Goal: Task Accomplishment & Management: Use online tool/utility

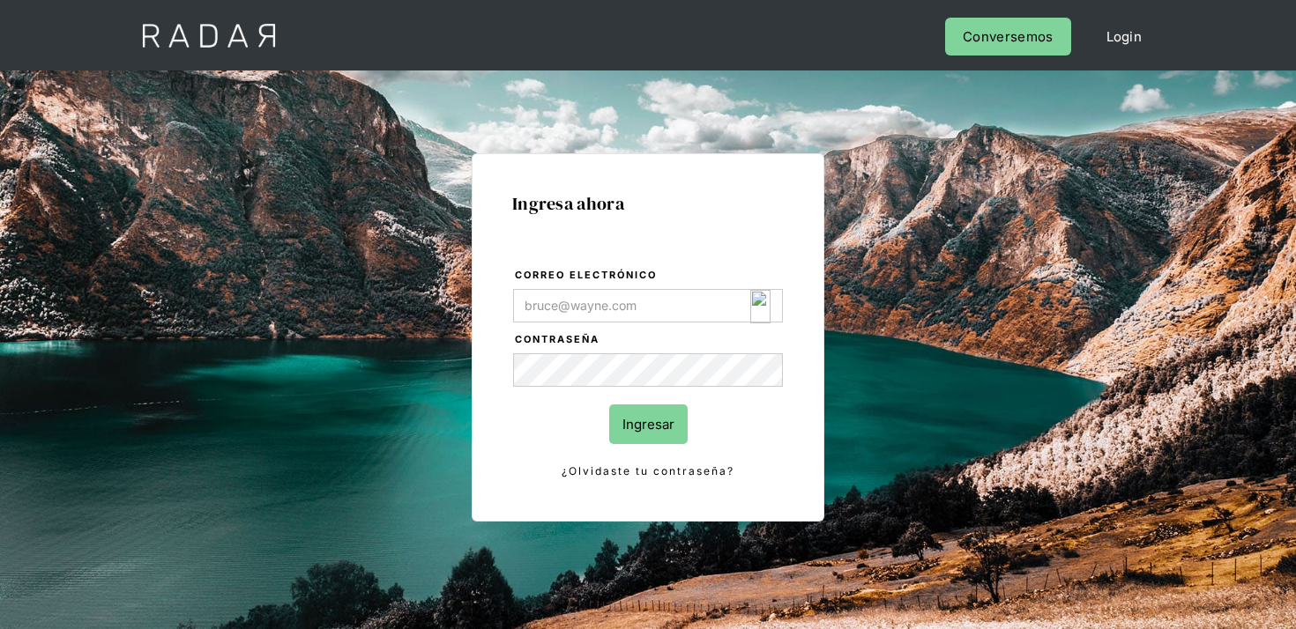
click at [757, 303] on img "Login Form" at bounding box center [760, 306] width 20 height 33
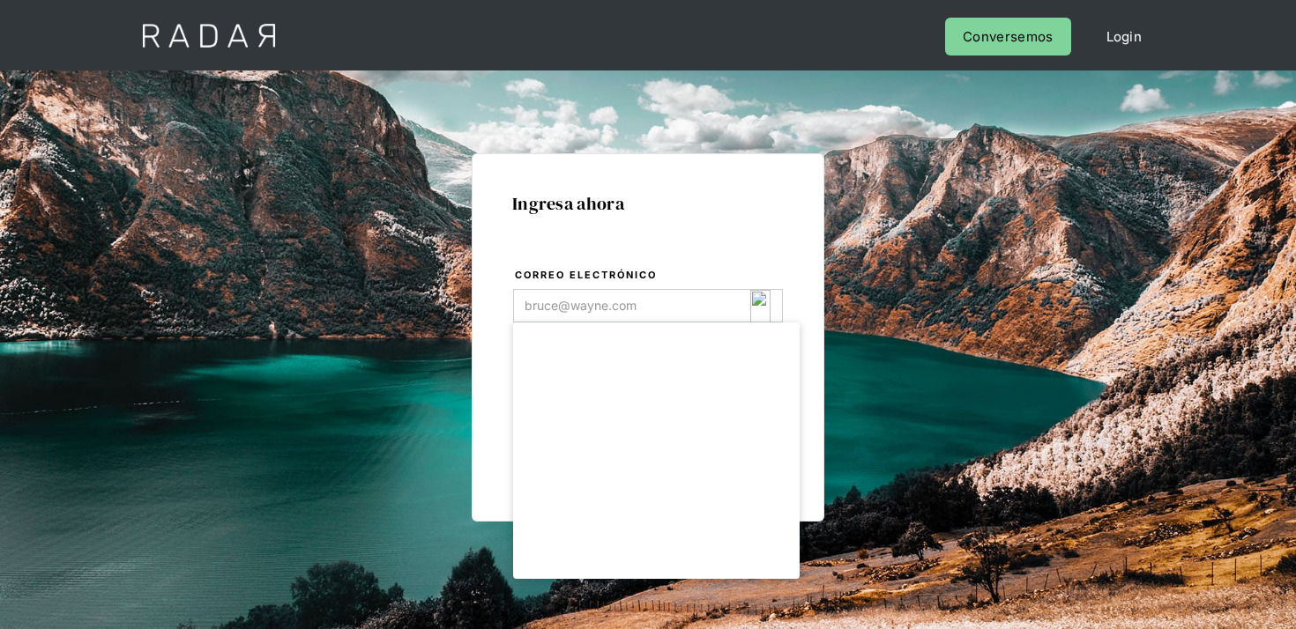
type input "[EMAIL_ADDRESS][DOMAIN_NAME]"
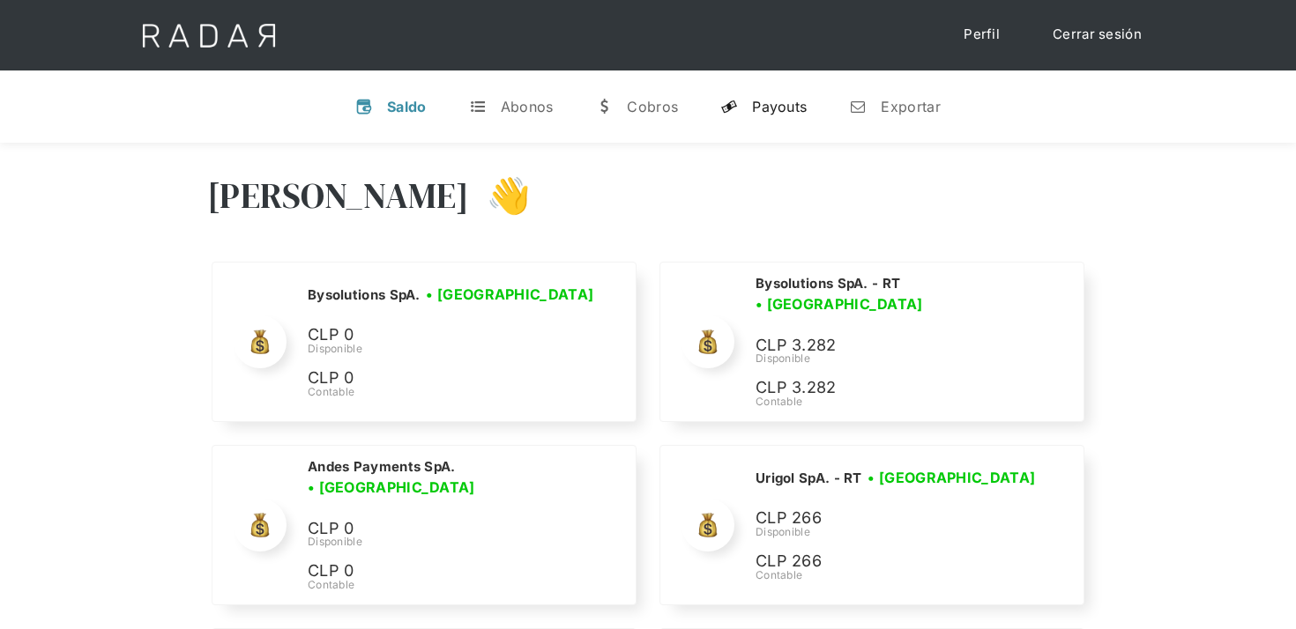
click at [775, 111] on div "Payouts" at bounding box center [779, 107] width 55 height 18
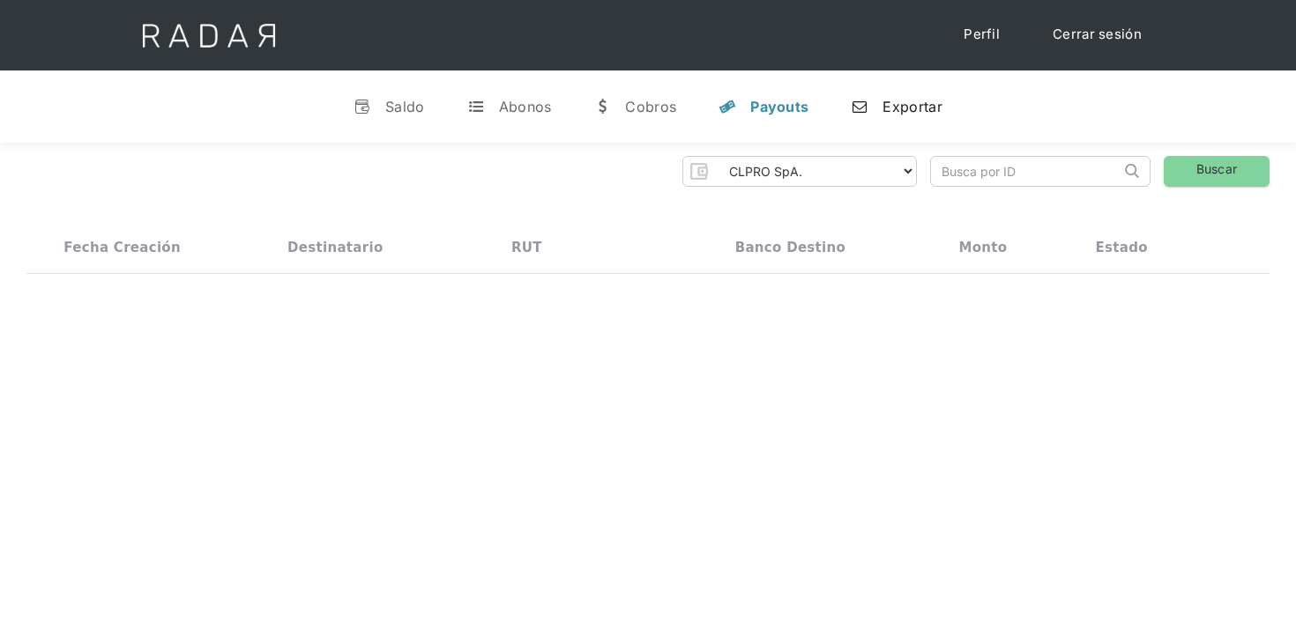
click at [897, 102] on div "Exportar" at bounding box center [911, 107] width 59 height 18
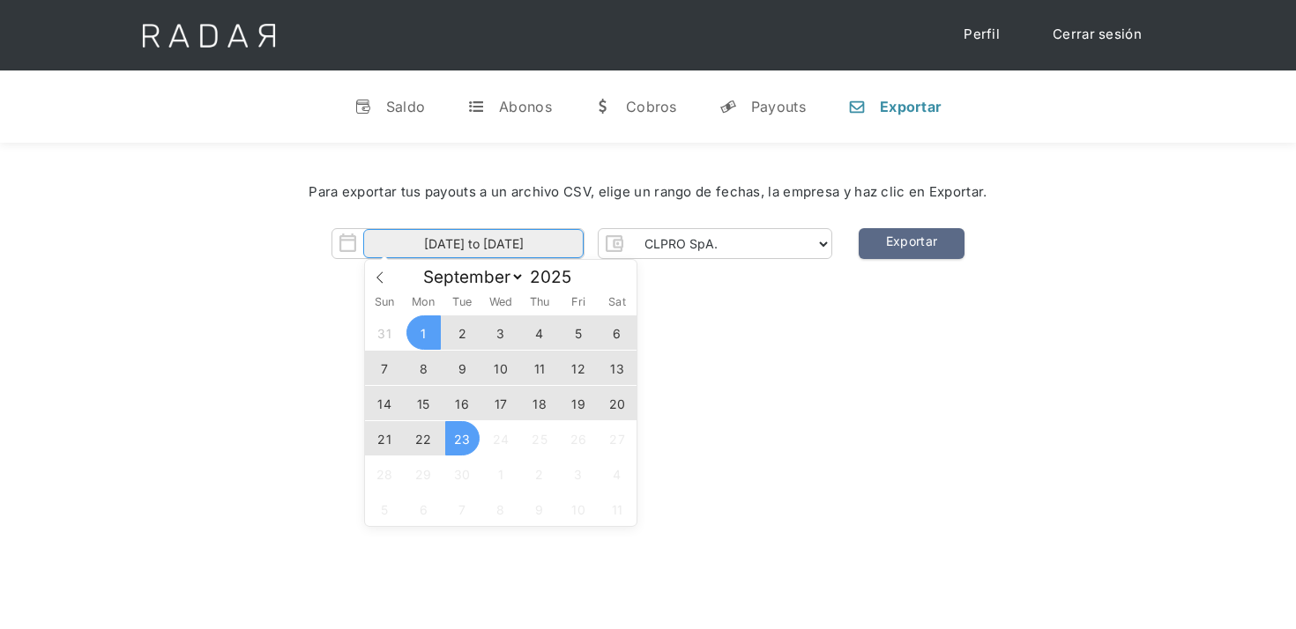
click at [531, 243] on input "01-09-2025 to 23-09-2025" at bounding box center [473, 243] width 220 height 29
click at [619, 400] on span "20" at bounding box center [617, 403] width 34 height 34
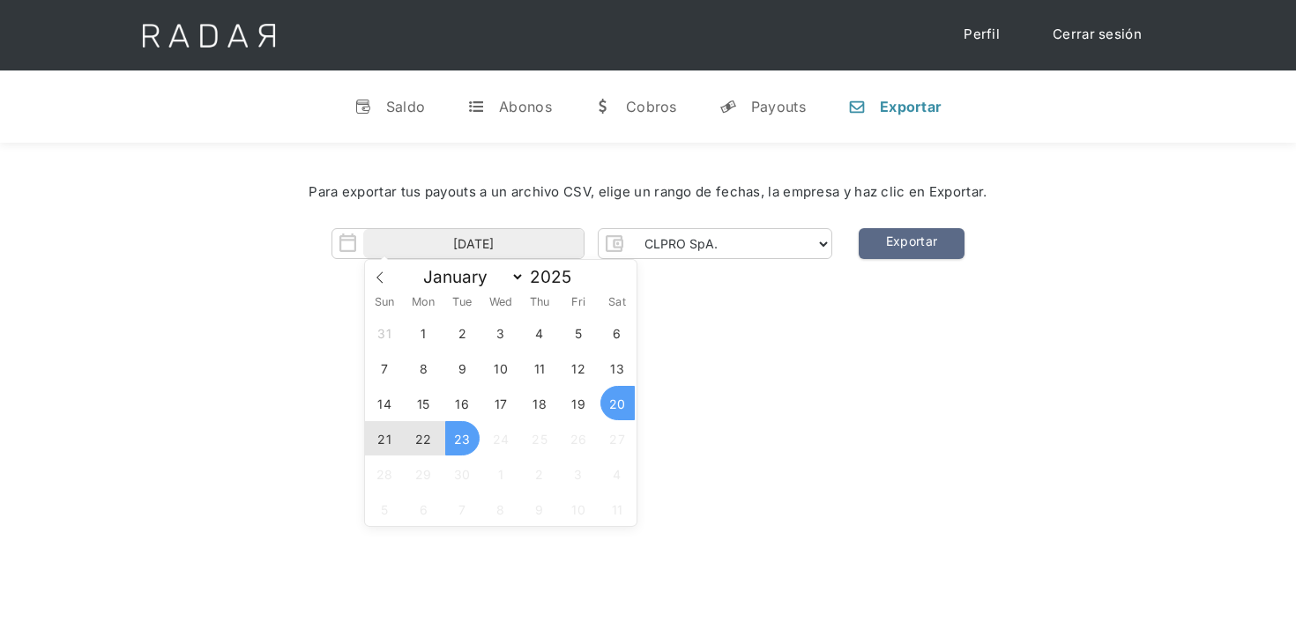
click at [462, 440] on span "23" at bounding box center [462, 438] width 34 height 34
type input "20-09-2025 to 23-09-2025"
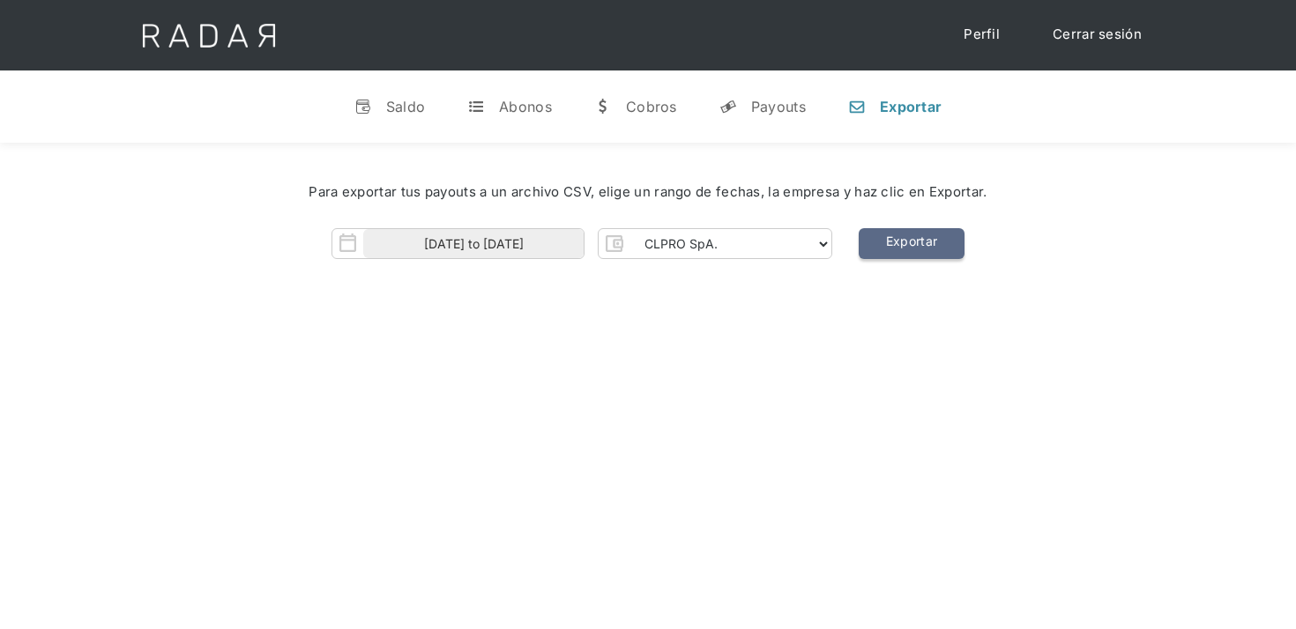
click at [910, 241] on link "Exportar" at bounding box center [911, 243] width 106 height 31
click at [717, 242] on select "CLPRO SpA. Coster SpA. Urigol SpA. Bysolutions SpA. Clmax SpA. Andes Payments S…" at bounding box center [730, 244] width 202 height 28
click at [184, 0] on html "Cargando... Cerrar sesión Perfil v Saldo t Abonos w Cobros y Payouts n Exportar…" at bounding box center [648, 314] width 1296 height 629
click at [721, 234] on select "CLPRO SpA. Coster SpA. Urigol SpA. Bysolutions SpA. Clmax SpA. Andes Payments S…" at bounding box center [730, 244] width 202 height 28
click at [631, 230] on select "CLPRO SpA. Coster SpA. Urigol SpA. Bysolutions SpA. Clmax SpA. Andes Payments S…" at bounding box center [730, 244] width 202 height 28
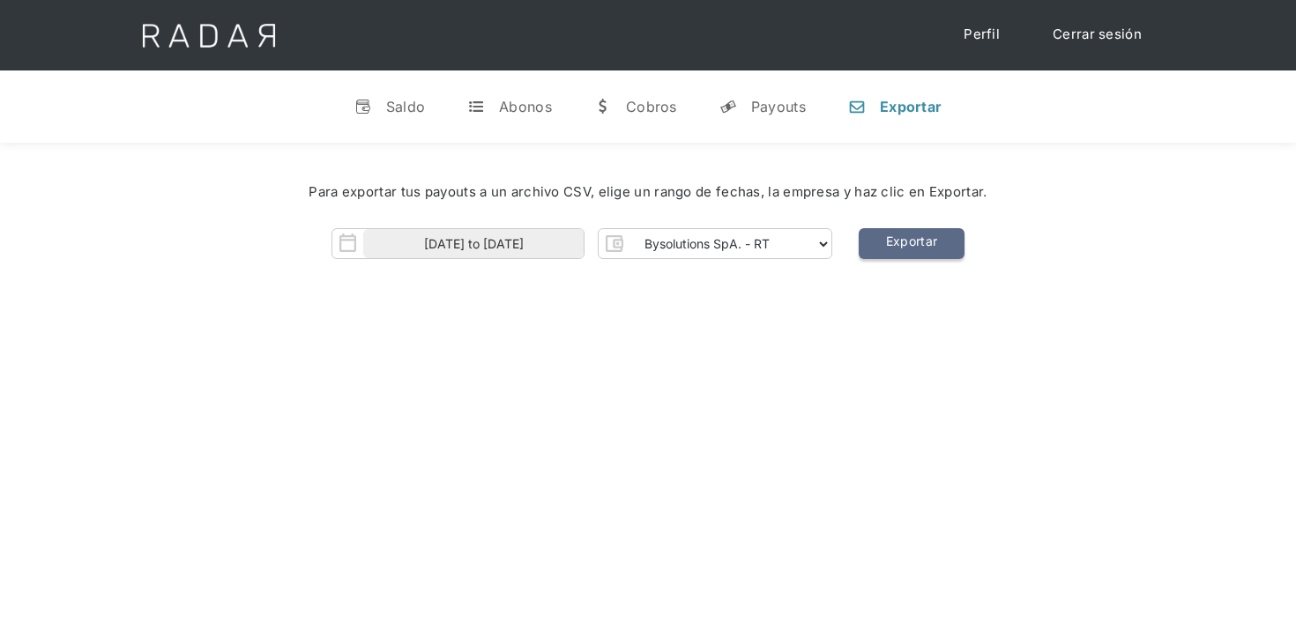
click at [925, 243] on link "Exportar" at bounding box center [911, 243] width 106 height 31
click at [657, 234] on select "CLPRO SpA. Coster SpA. Urigol SpA. Bysolutions SpA. Clmax SpA. Andes Payments S…" at bounding box center [730, 244] width 202 height 28
select select "clpro-rt"
click at [631, 230] on select "CLPRO SpA. Coster SpA. Urigol SpA. Bysolutions SpA. Clmax SpA. Andes Payments S…" at bounding box center [730, 244] width 202 height 28
click at [888, 239] on link "Exportar" at bounding box center [911, 243] width 106 height 31
